Goal: Task Accomplishment & Management: Use online tool/utility

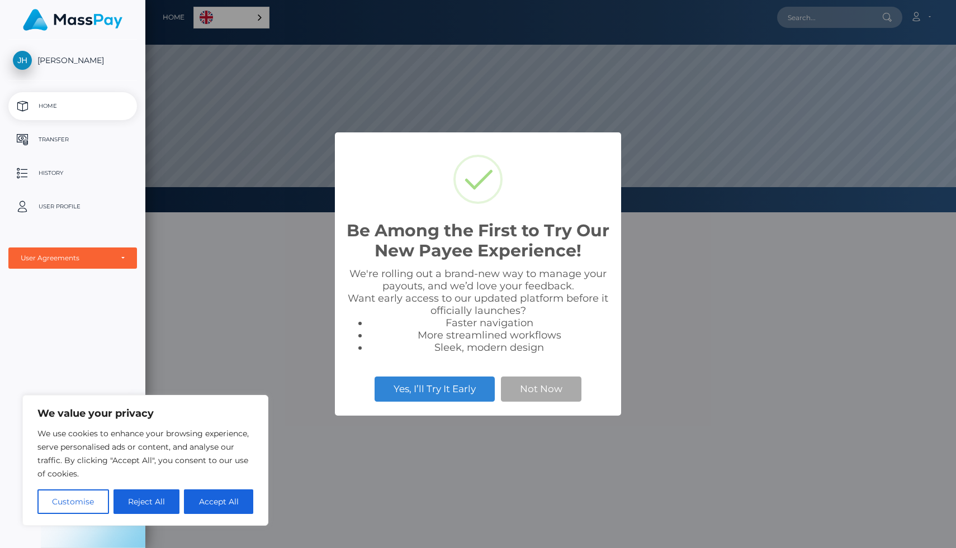
scroll to position [212, 811]
click at [531, 381] on button "Not Now" at bounding box center [541, 389] width 81 height 25
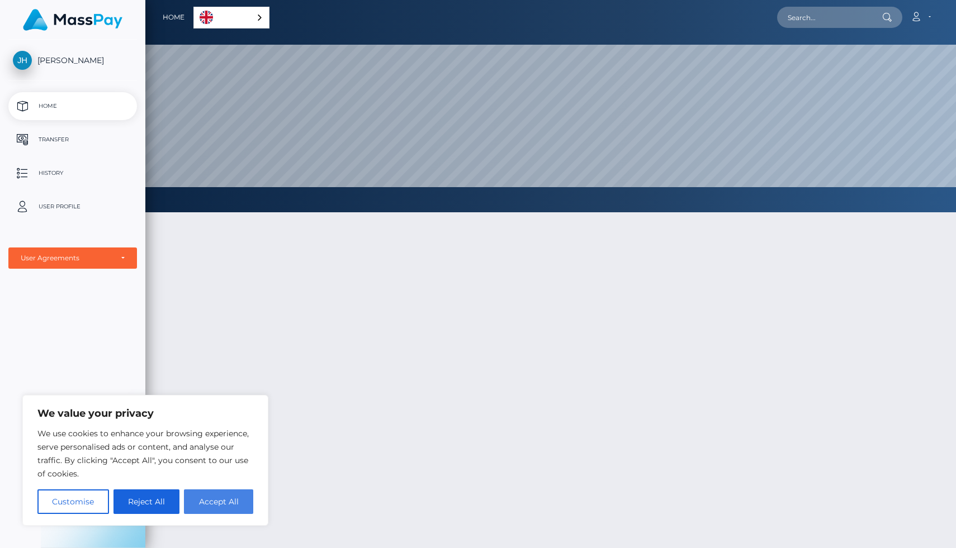
click at [212, 499] on button "Accept All" at bounding box center [218, 502] width 69 height 25
checkbox input "true"
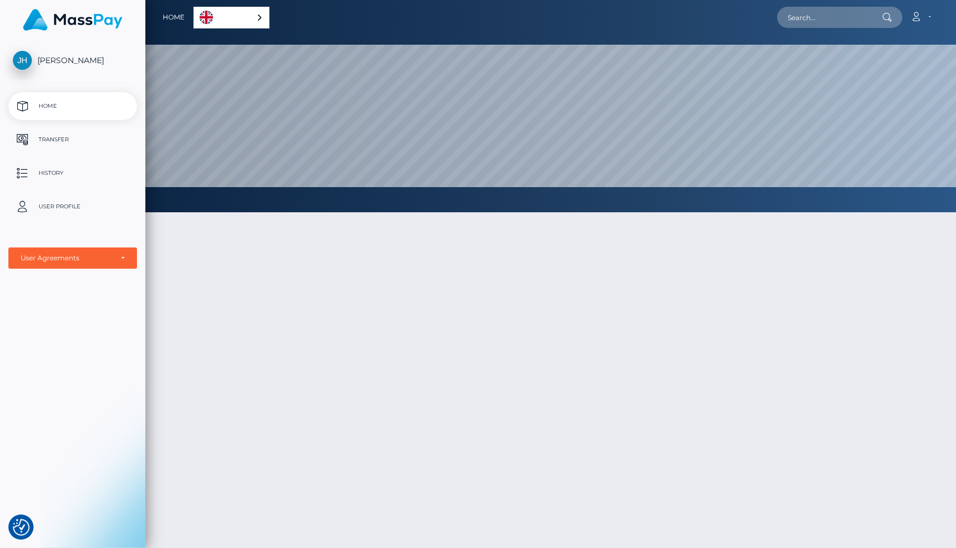
click at [230, 15] on link "English" at bounding box center [231, 17] width 75 height 21
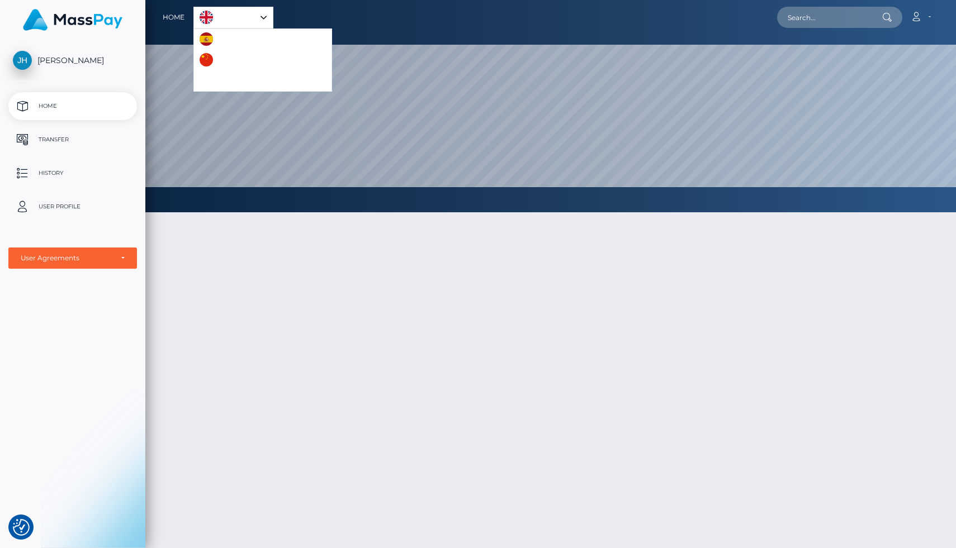
click at [230, 15] on link "English" at bounding box center [233, 17] width 79 height 21
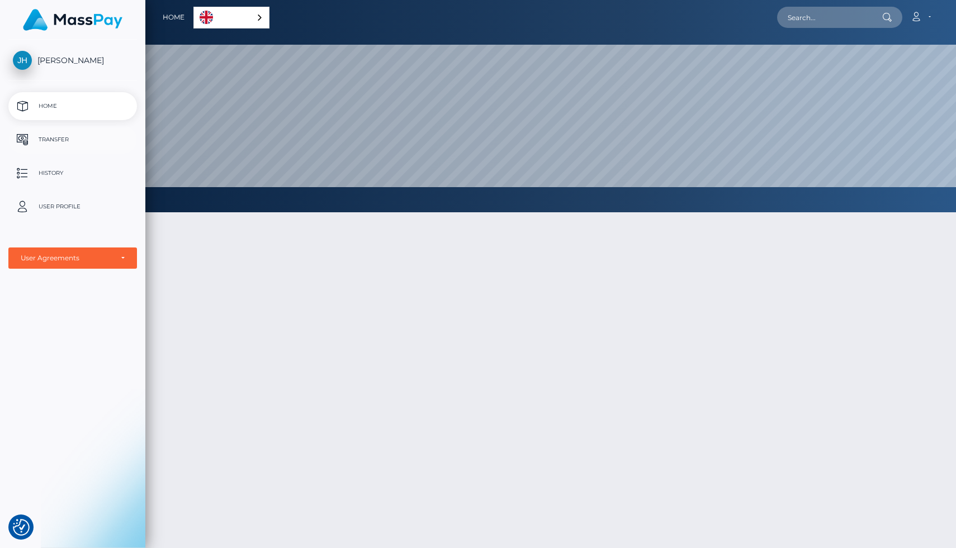
click at [54, 136] on p "Transfer" at bounding box center [73, 139] width 120 height 17
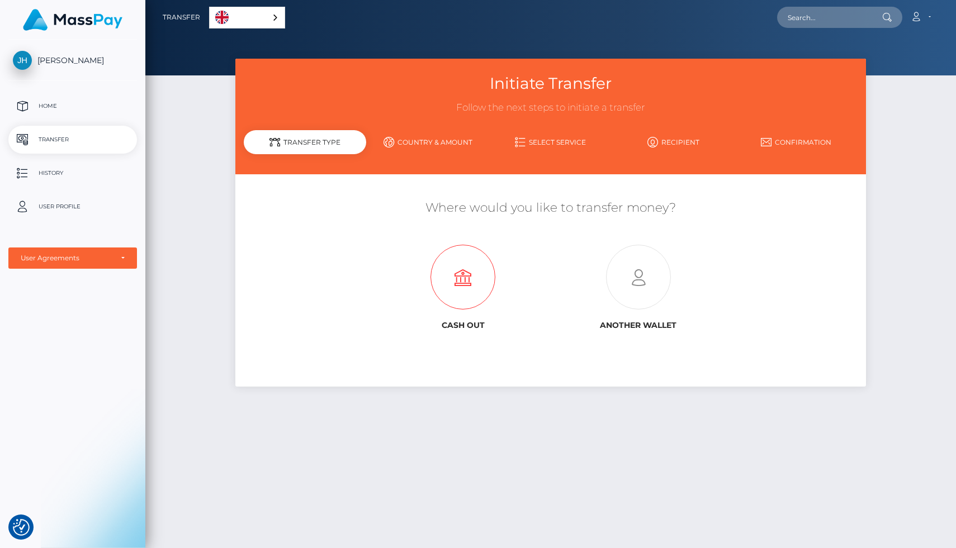
click at [460, 278] on icon at bounding box center [463, 277] width 175 height 65
click at [434, 142] on link "Country & Amount" at bounding box center [427, 143] width 123 height 20
click at [464, 272] on icon at bounding box center [463, 277] width 175 height 65
click at [56, 105] on p "Home" at bounding box center [73, 106] width 120 height 17
click at [72, 176] on p "History" at bounding box center [73, 173] width 120 height 17
